Goal: Information Seeking & Learning: Learn about a topic

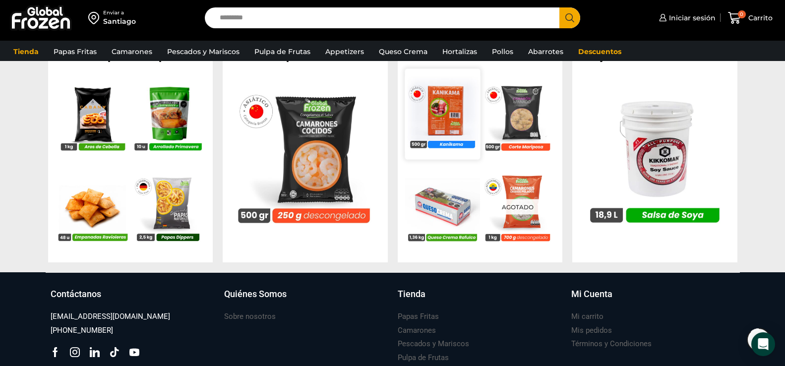
scroll to position [991, 0]
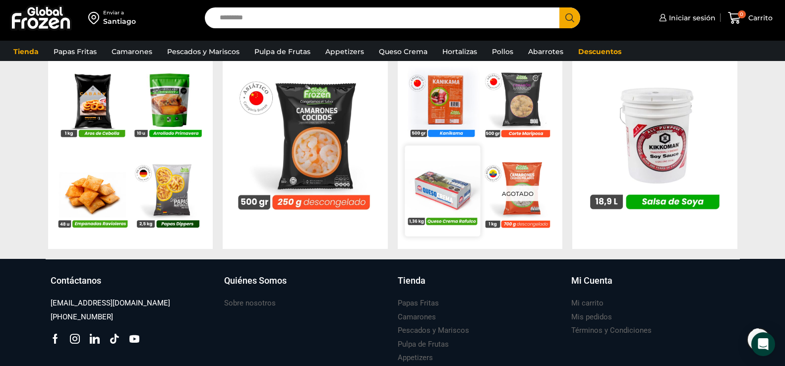
click at [453, 186] on img at bounding box center [441, 190] width 75 height 75
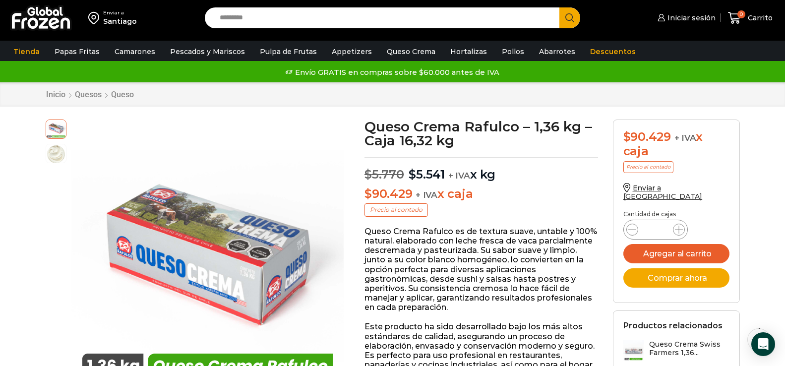
scroll to position [1, 0]
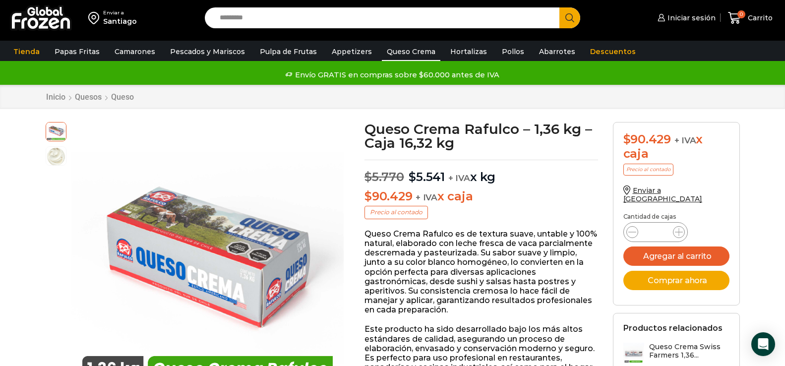
click at [419, 51] on link "Queso Crema" at bounding box center [411, 51] width 58 height 19
